Goal: Information Seeking & Learning: Learn about a topic

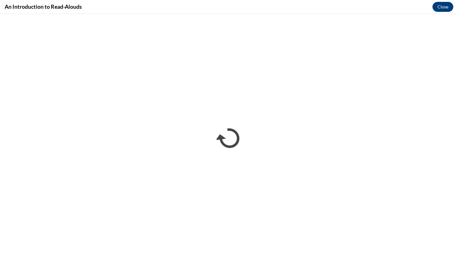
click at [440, 6] on button "Close" at bounding box center [442, 7] width 21 height 10
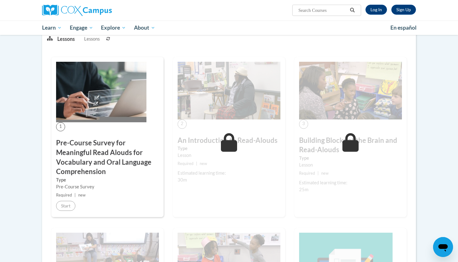
scroll to position [101, 0]
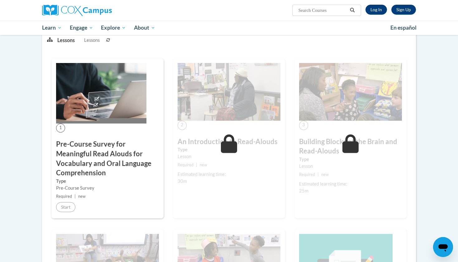
click at [376, 6] on link "Log In" at bounding box center [375, 10] width 21 height 10
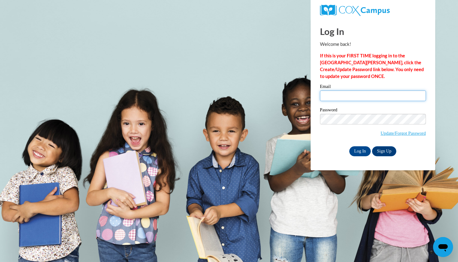
type input "[EMAIL_ADDRESS][DOMAIN_NAME]"
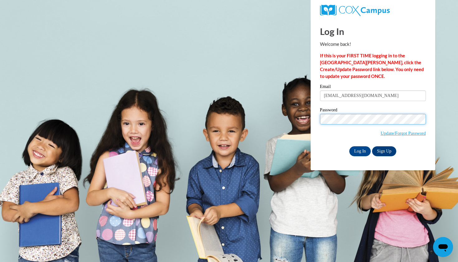
click at [359, 150] on input "Log In" at bounding box center [360, 151] width 22 height 10
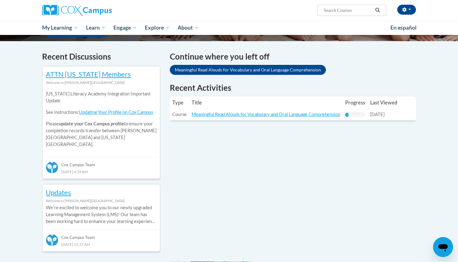
scroll to position [179, 0]
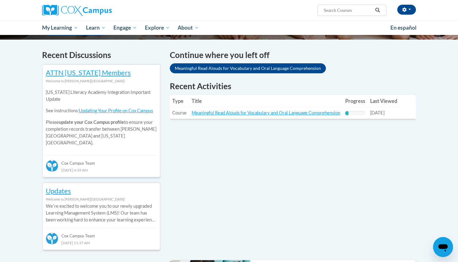
click at [258, 68] on link "Meaningful Read Alouds for Vocabulary and Oral Language Comprehension" at bounding box center [248, 68] width 156 height 10
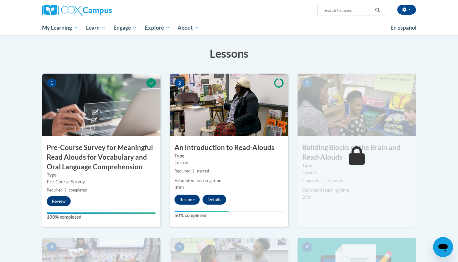
scroll to position [111, 0]
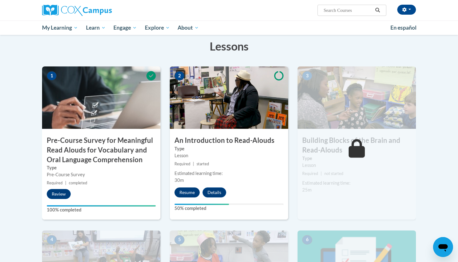
click at [184, 191] on button "Resume" at bounding box center [186, 192] width 25 height 10
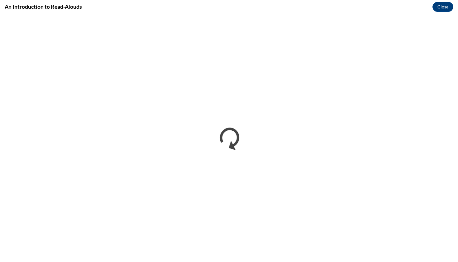
scroll to position [0, 0]
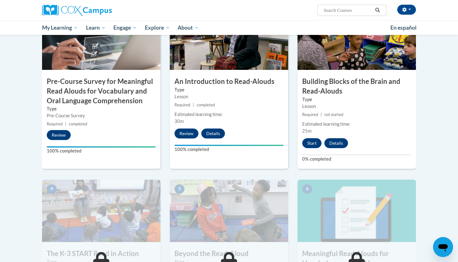
scroll to position [175, 0]
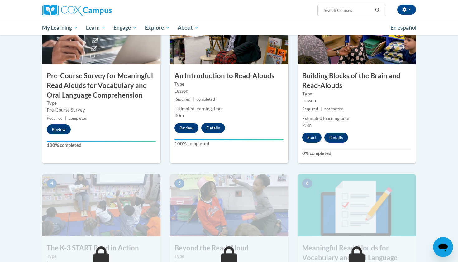
click at [308, 135] on button "Start" at bounding box center [311, 137] width 19 height 10
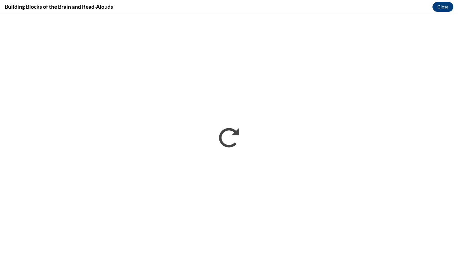
scroll to position [0, 0]
